Goal: Task Accomplishment & Management: Manage account settings

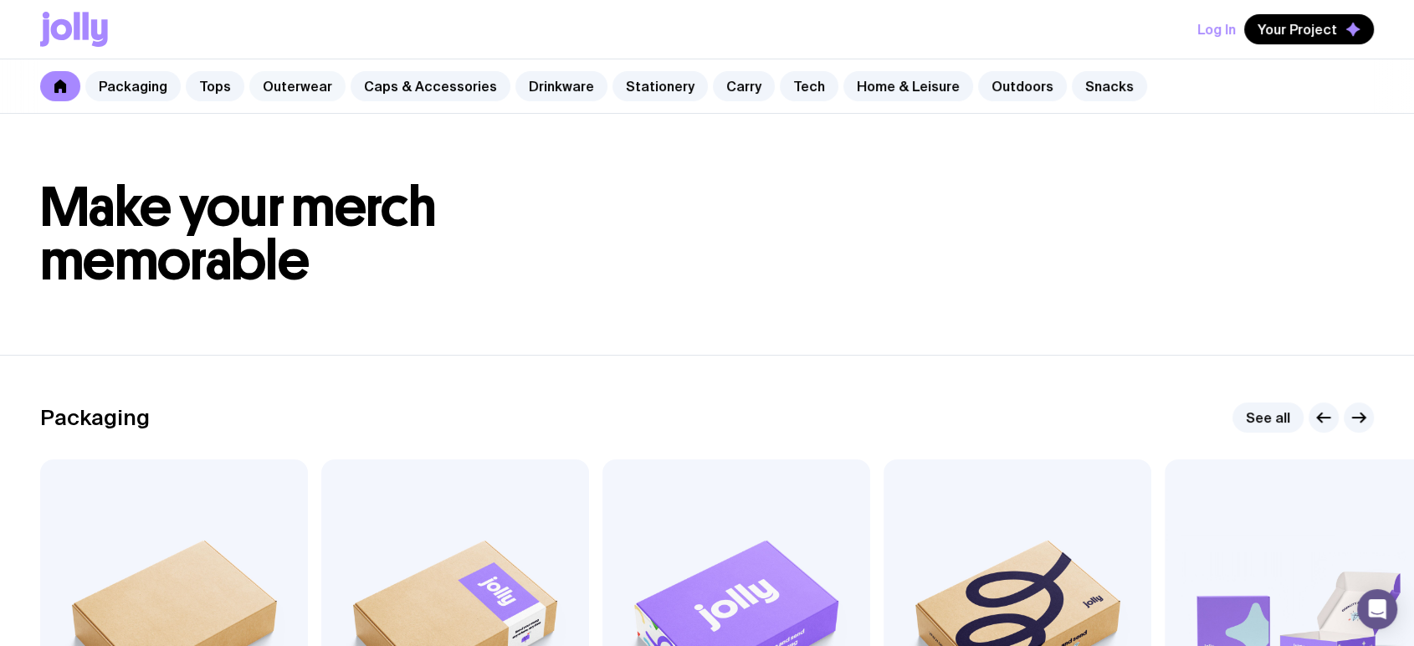
click at [309, 87] on link "Outerwear" at bounding box center [297, 86] width 96 height 30
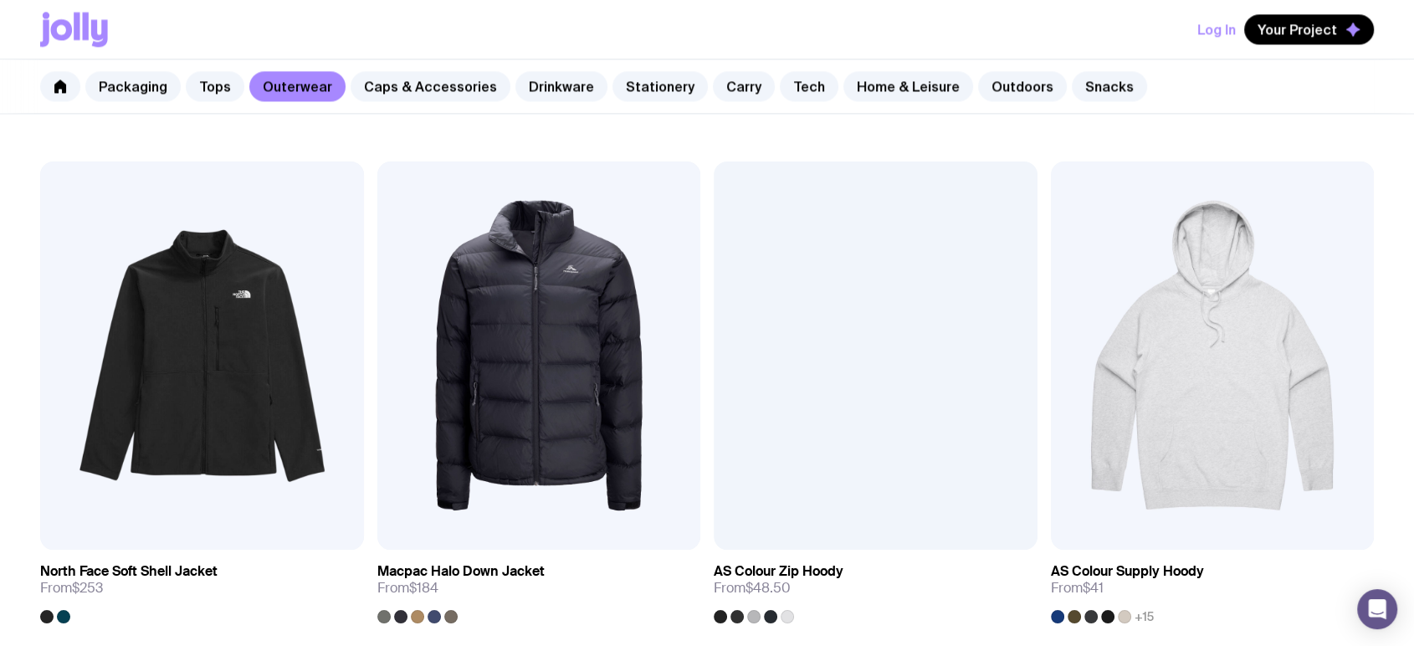
scroll to position [2367, 0]
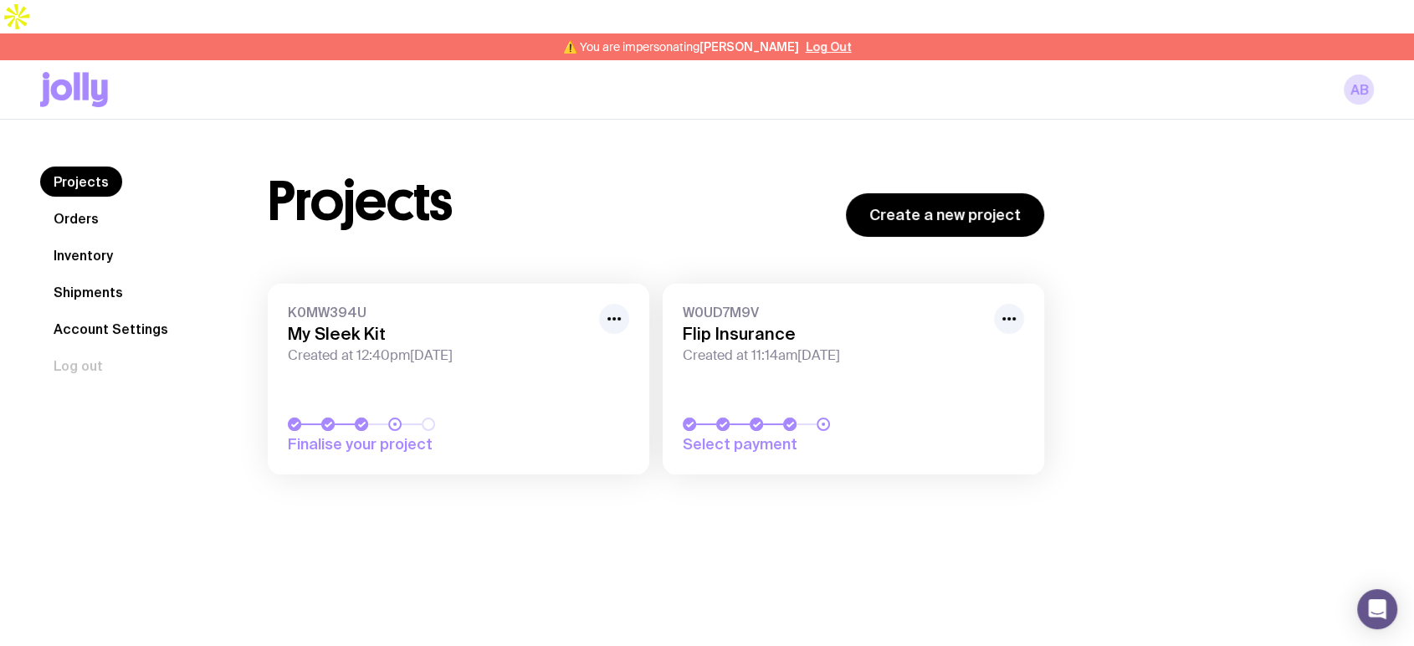
click at [402, 324] on h3 "My Sleek Kit" at bounding box center [438, 334] width 301 height 20
click at [593, 304] on div "K0MW394U My Sleek Kit Created at 12:40pm, Thu 31st Jul 2025" at bounding box center [458, 334] width 341 height 60
click at [627, 304] on button "button" at bounding box center [614, 319] width 30 height 30
click at [596, 372] on button "Rename" at bounding box center [575, 380] width 80 height 17
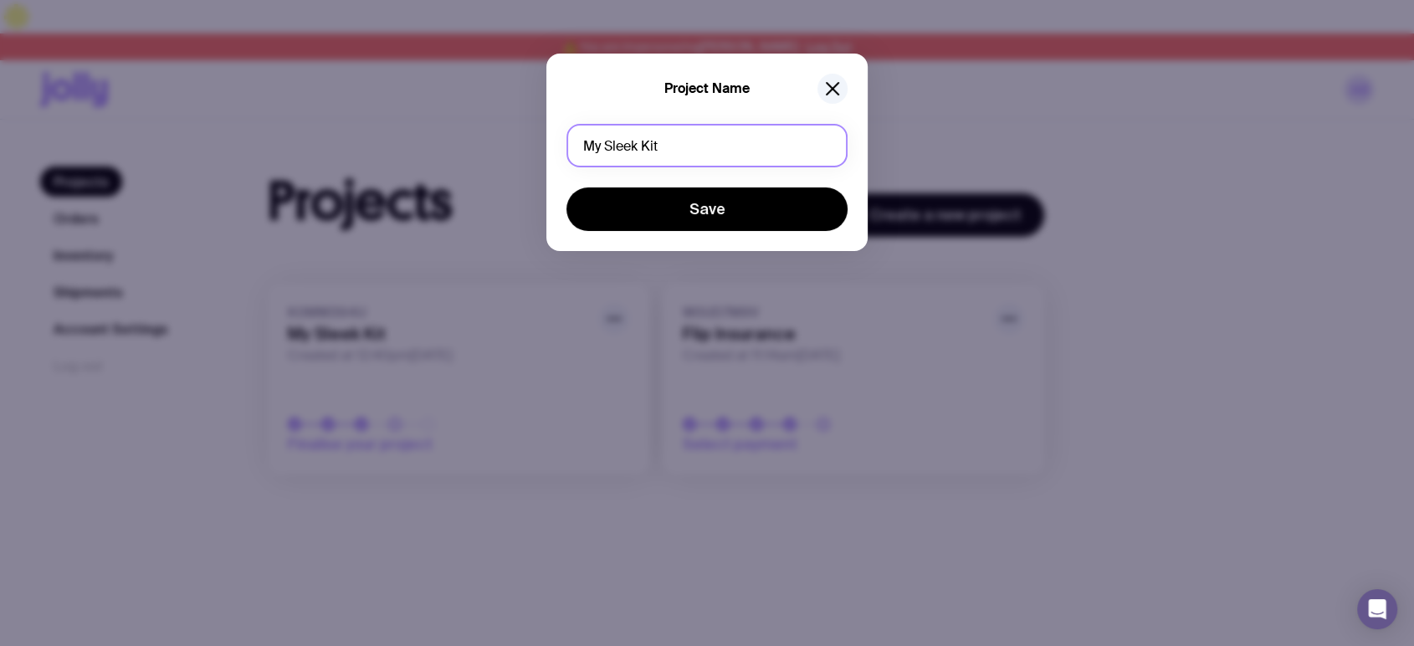
click at [665, 159] on input "My Sleek Kit" at bounding box center [706, 145] width 281 height 43
click at [664, 159] on input "My Sleek Kit" at bounding box center [706, 145] width 281 height 43
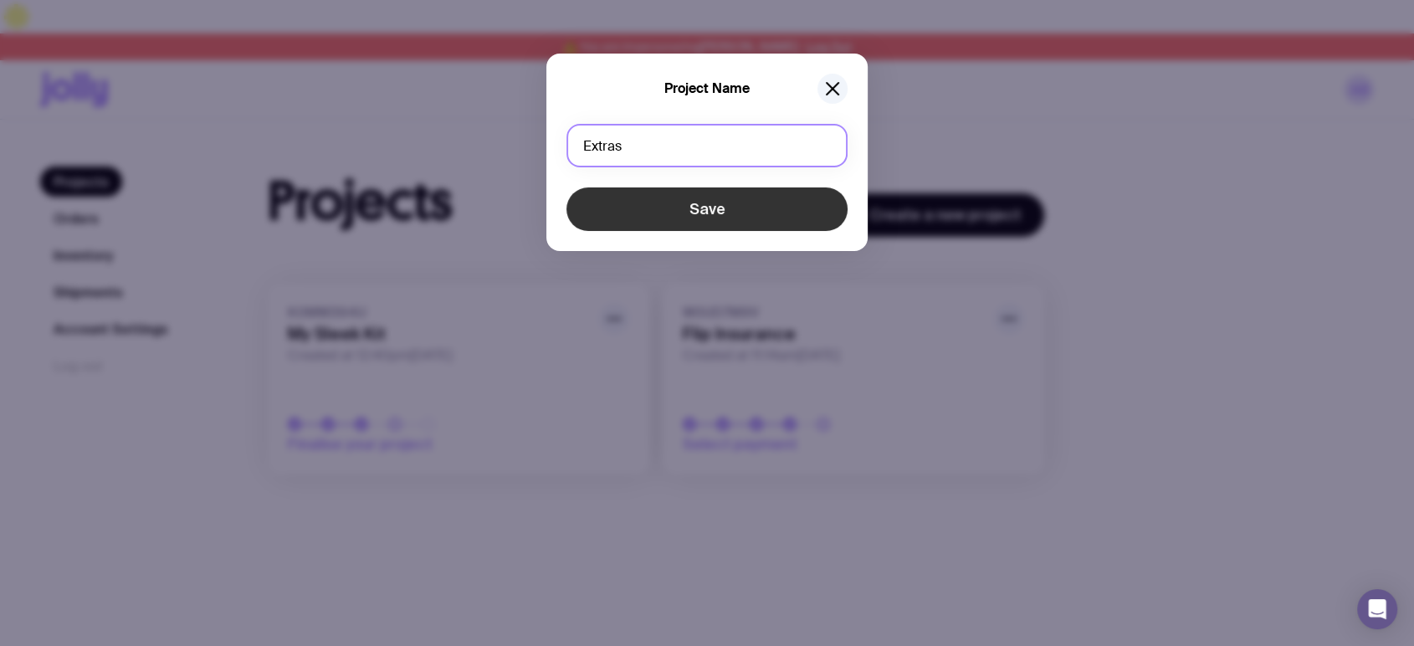
type input "Extras"
click at [689, 203] on button "Save" at bounding box center [706, 208] width 281 height 43
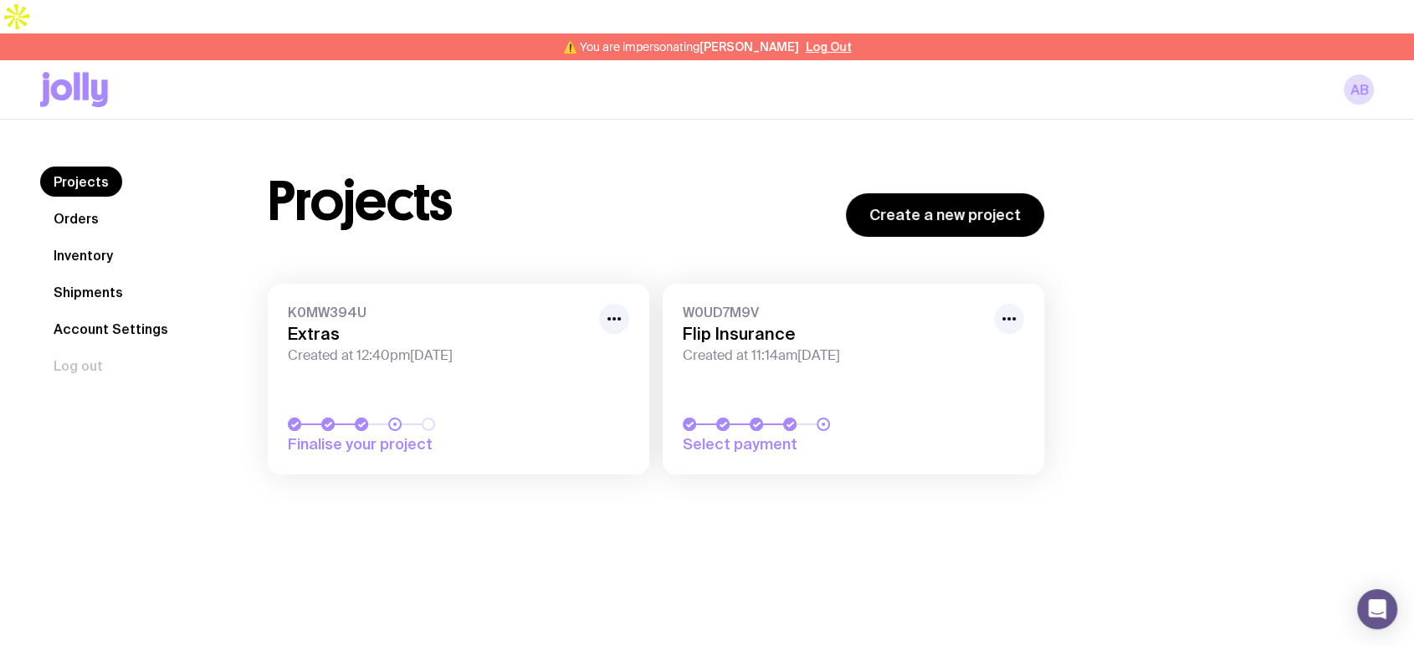
click at [417, 347] on span "Created at 12:40pm, Thu 31st Jul 2025" at bounding box center [438, 355] width 301 height 17
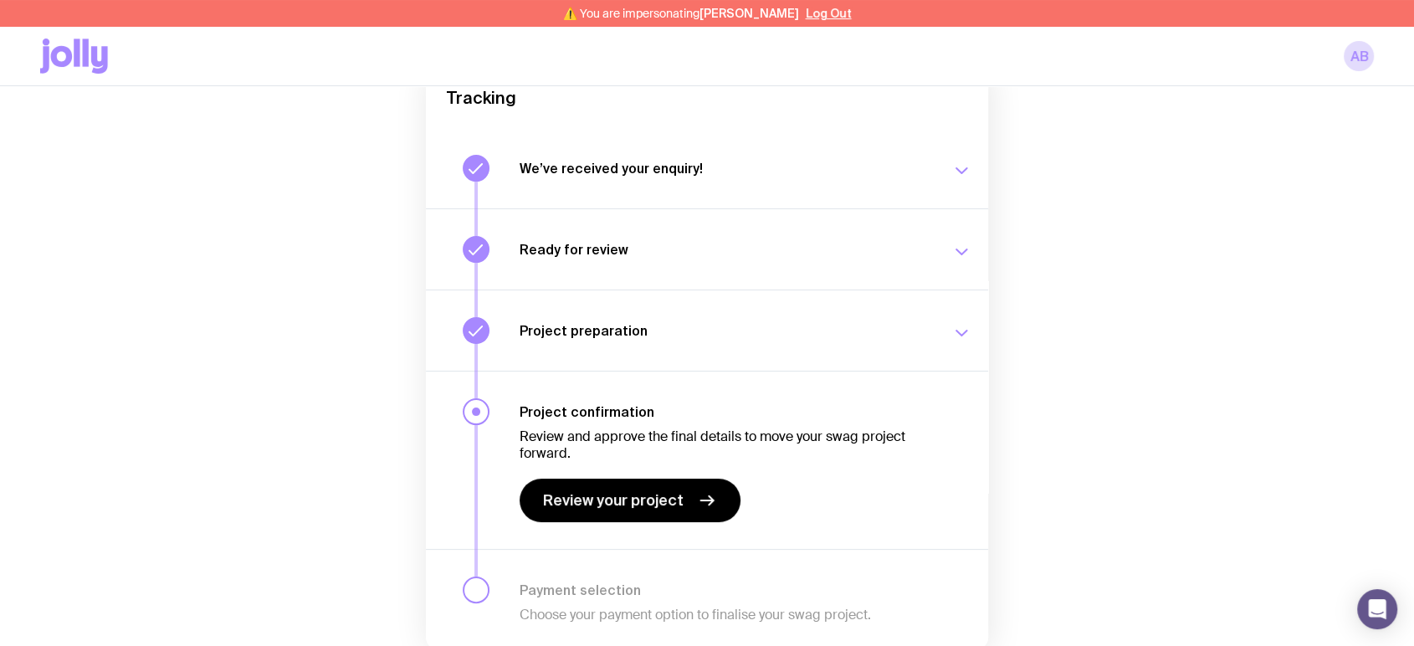
scroll to position [248, 0]
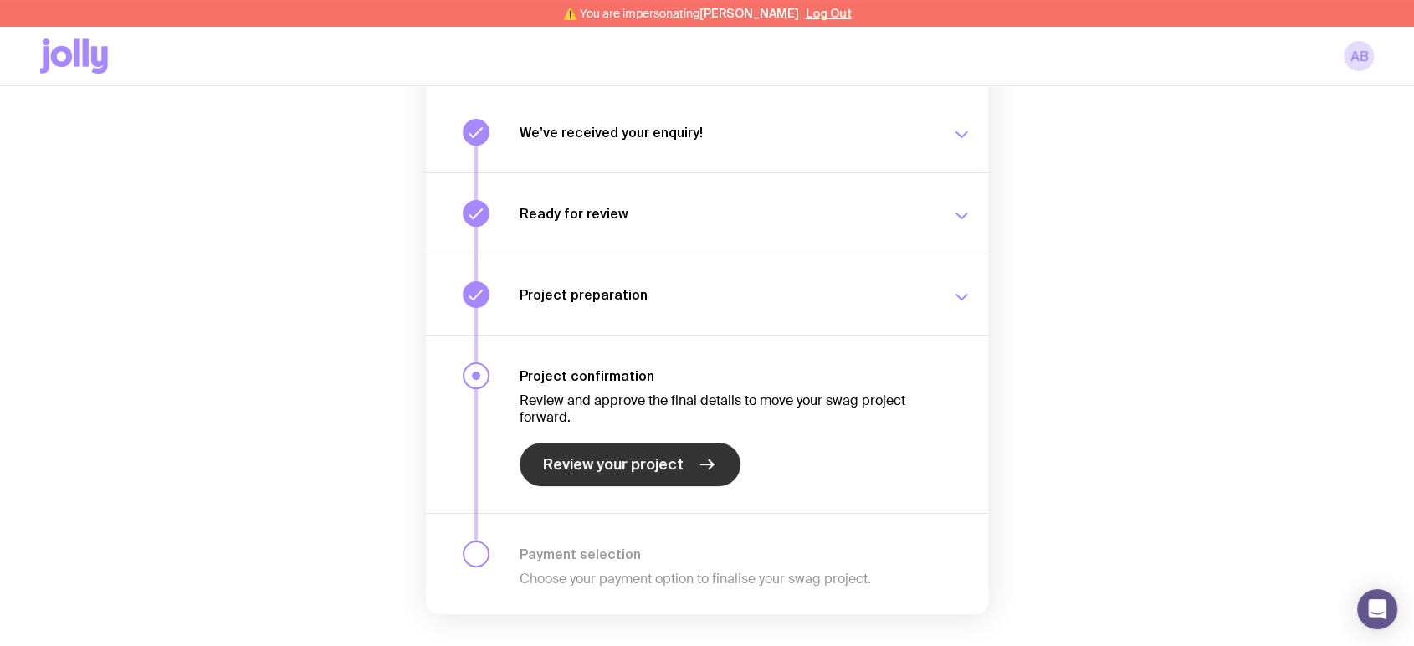
click at [647, 454] on span "Review your project" at bounding box center [613, 464] width 141 height 20
